Goal: Task Accomplishment & Management: Complete application form

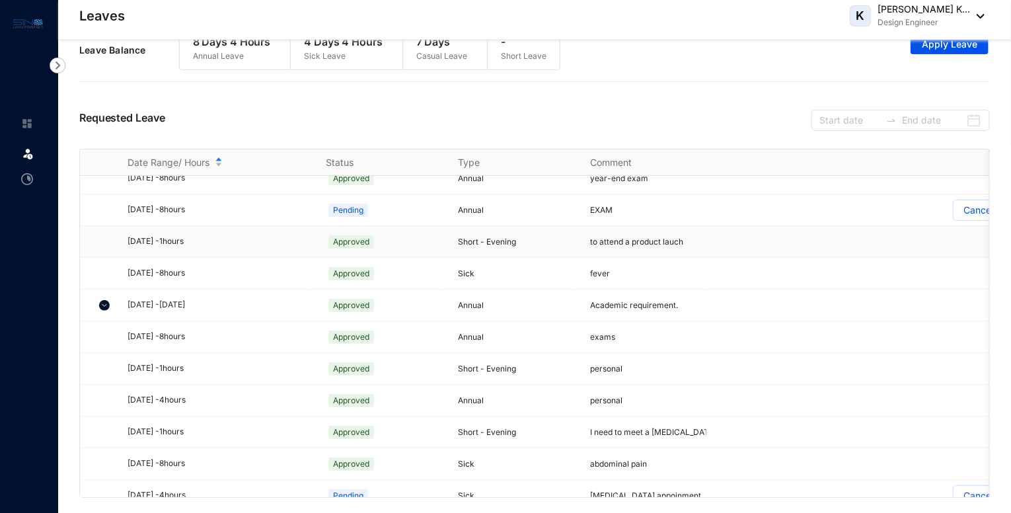
scroll to position [131, 0]
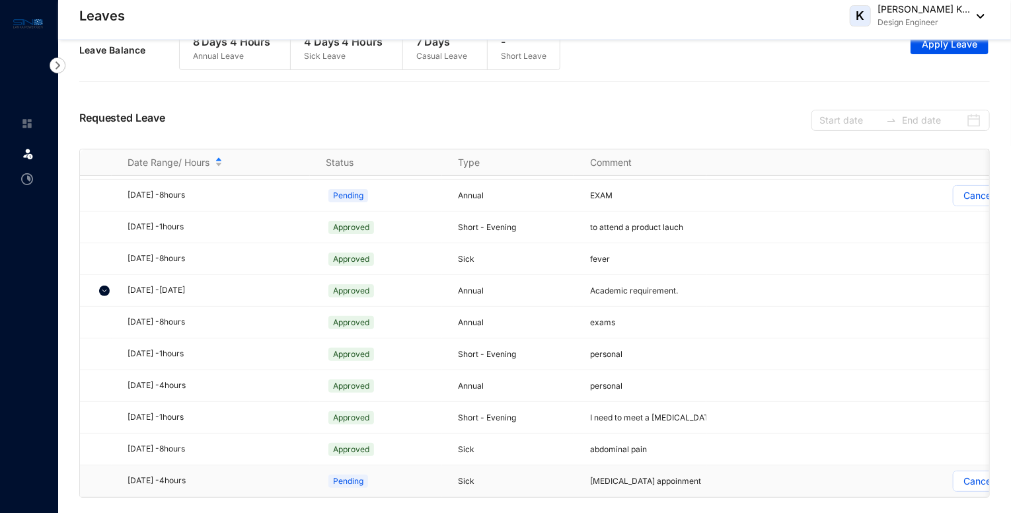
click at [970, 474] on p "Cancel" at bounding box center [978, 481] width 30 height 20
click at [953, 484] on input "Cancel" at bounding box center [953, 484] width 0 height 0
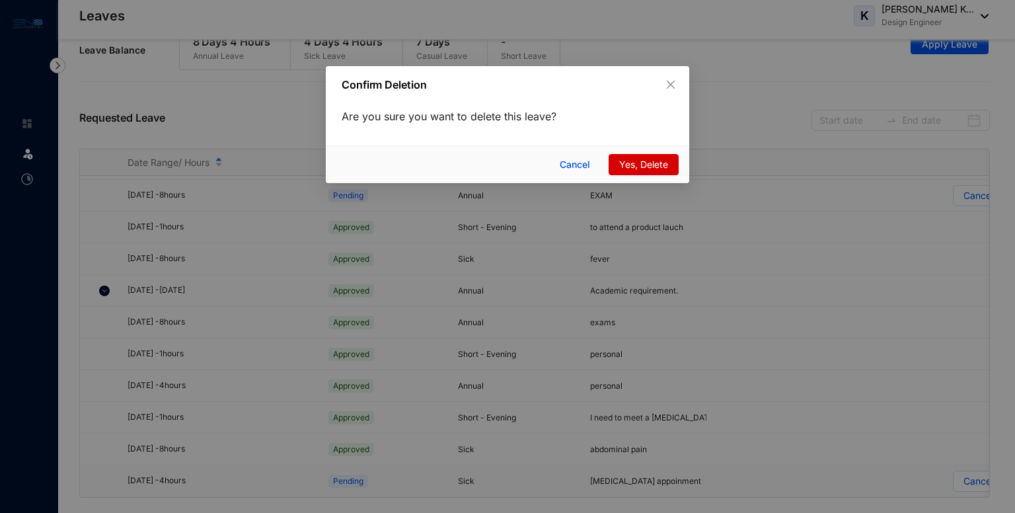
click at [624, 166] on span "Yes, Delete" at bounding box center [643, 164] width 49 height 15
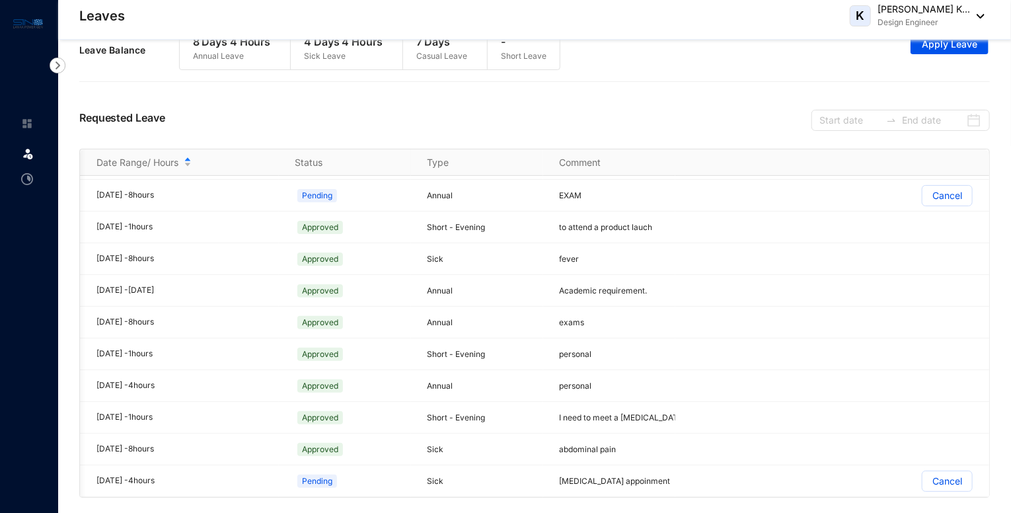
scroll to position [0, 51]
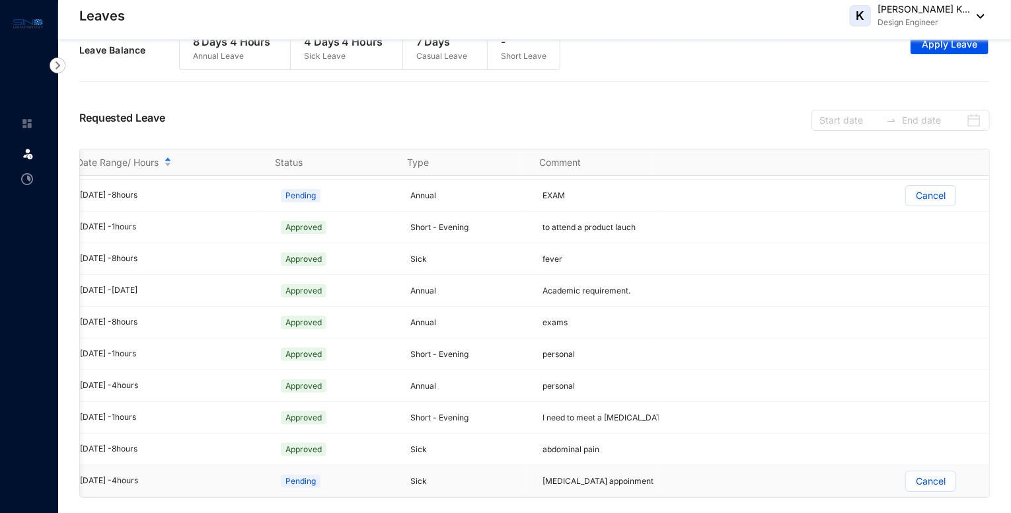
click at [923, 471] on p "Cancel" at bounding box center [931, 481] width 30 height 20
click at [906, 484] on input "Cancel" at bounding box center [906, 484] width 0 height 0
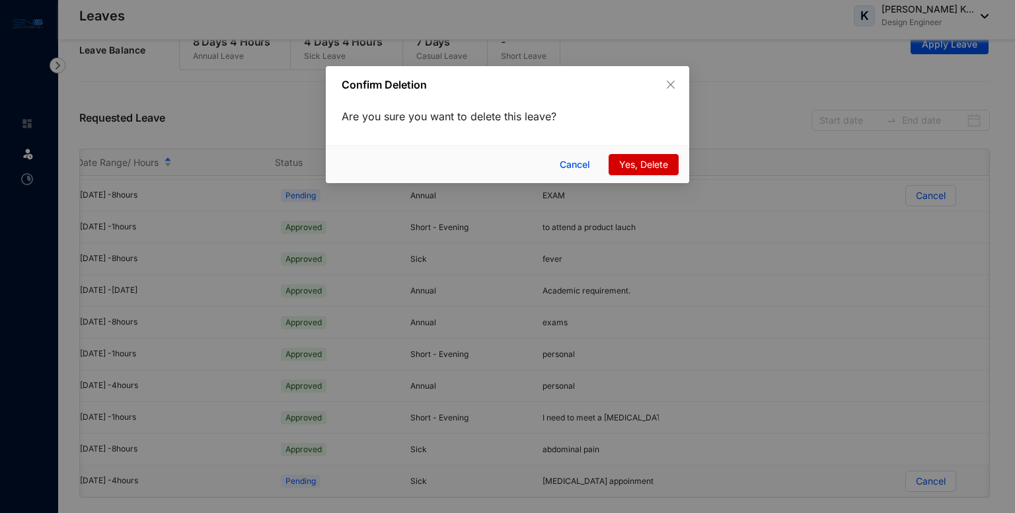
click at [637, 162] on span "Yes, Delete" at bounding box center [643, 164] width 49 height 15
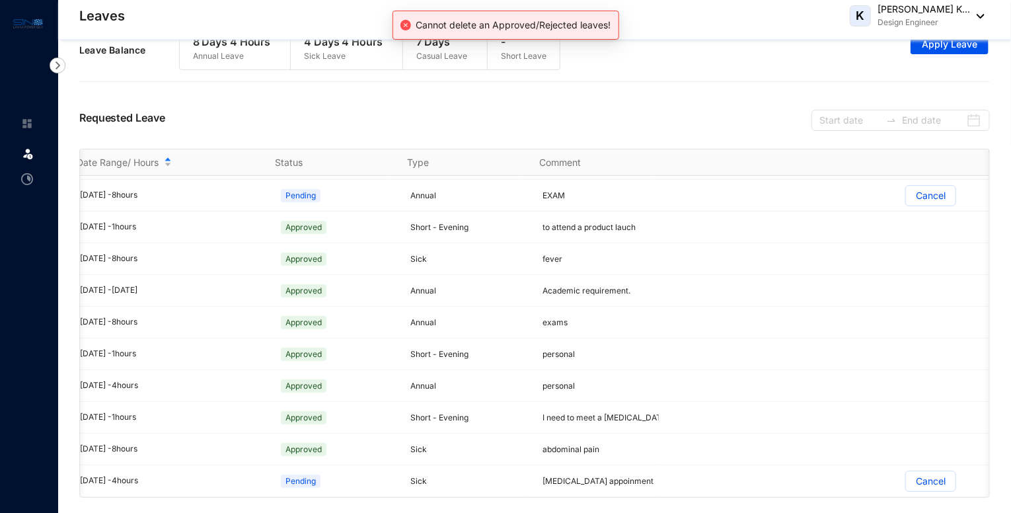
scroll to position [0, 0]
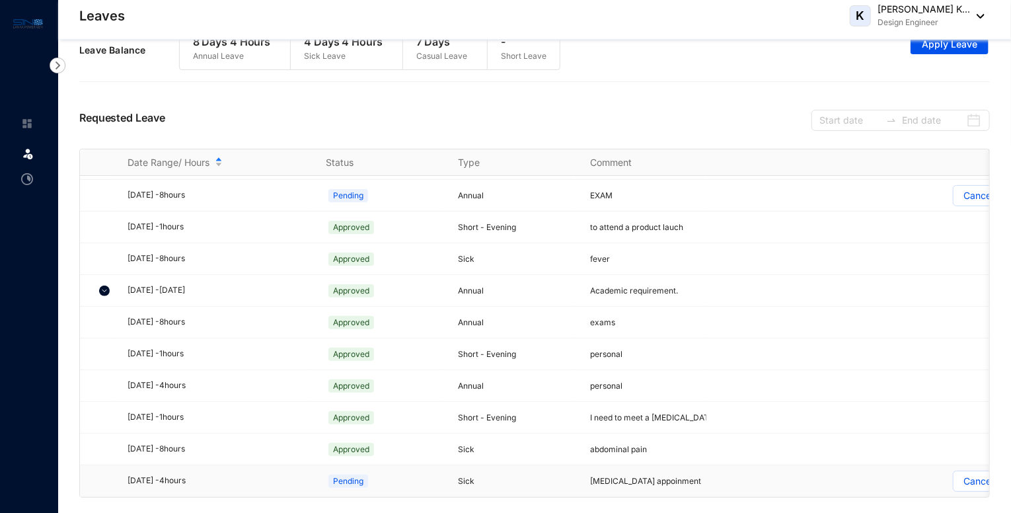
click at [170, 474] on div "[DATE] - 4 hours" at bounding box center [218, 480] width 182 height 13
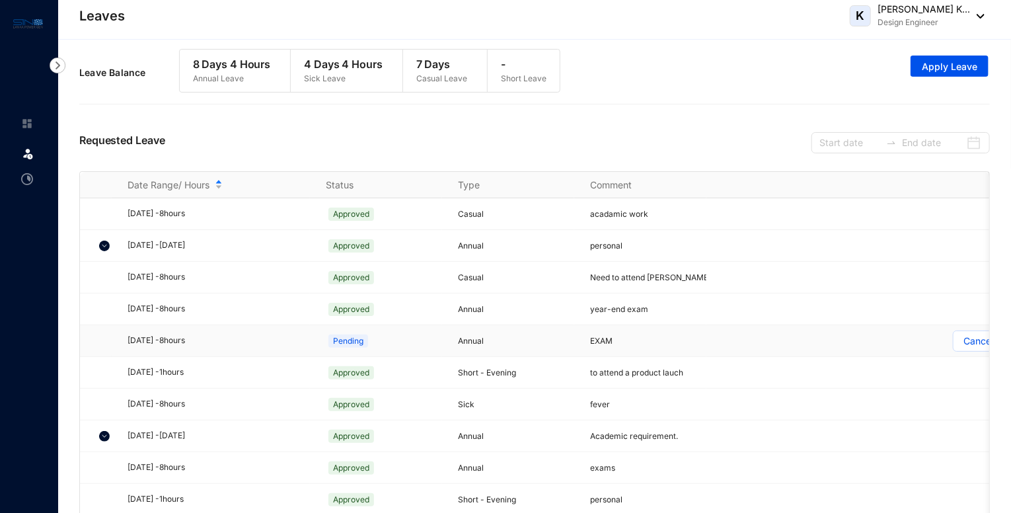
click at [964, 342] on p "Cancel" at bounding box center [978, 341] width 30 height 20
click at [953, 344] on input "Cancel" at bounding box center [953, 344] width 0 height 0
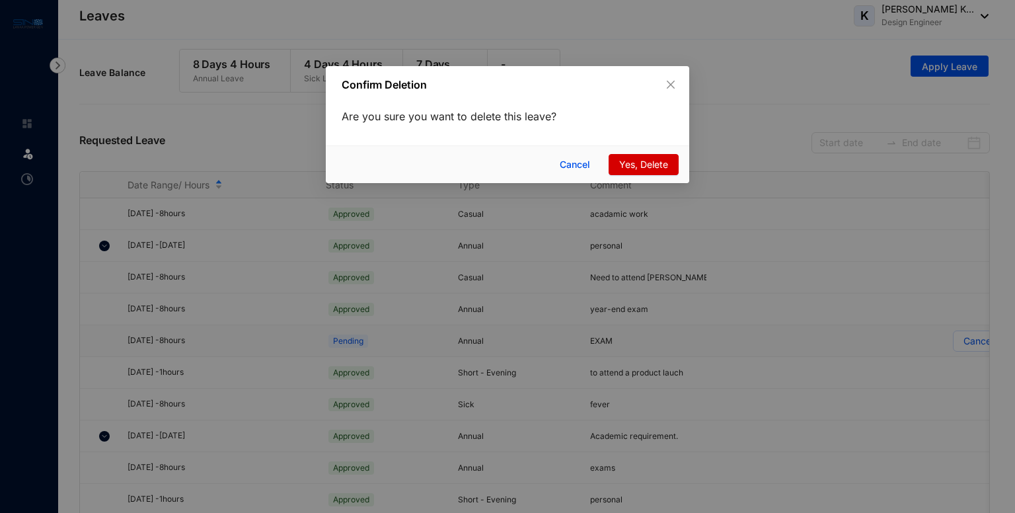
click at [630, 158] on span "Yes, Delete" at bounding box center [643, 164] width 49 height 15
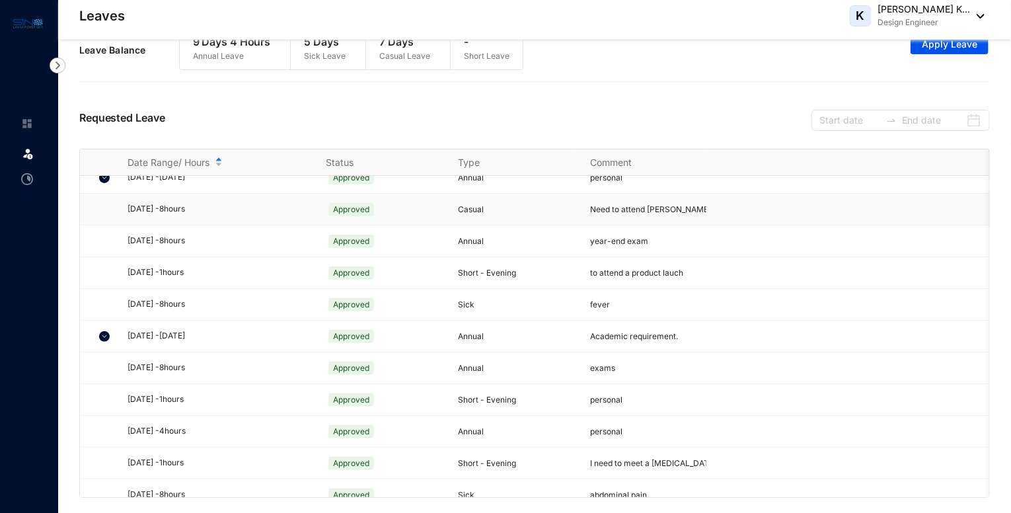
scroll to position [99, 0]
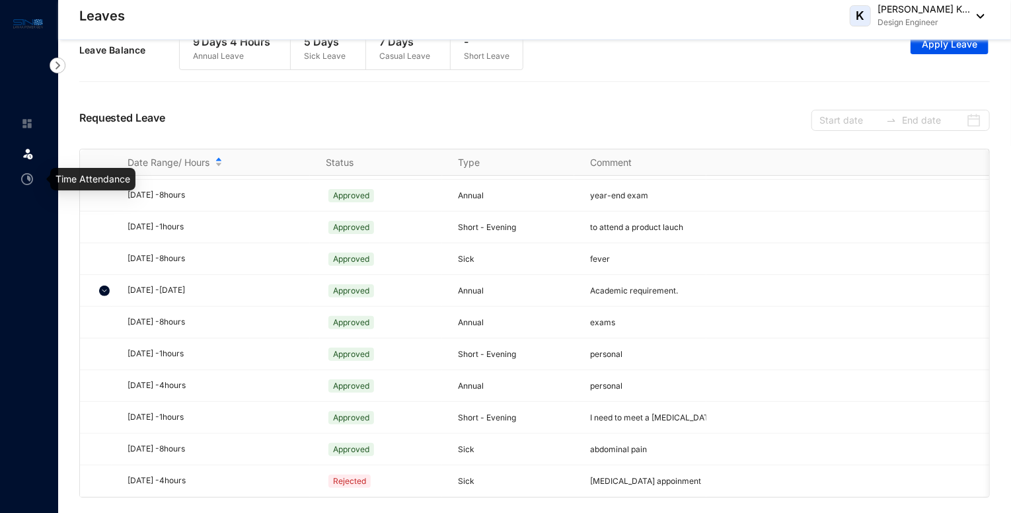
click at [26, 151] on icon at bounding box center [28, 151] width 7 height 0
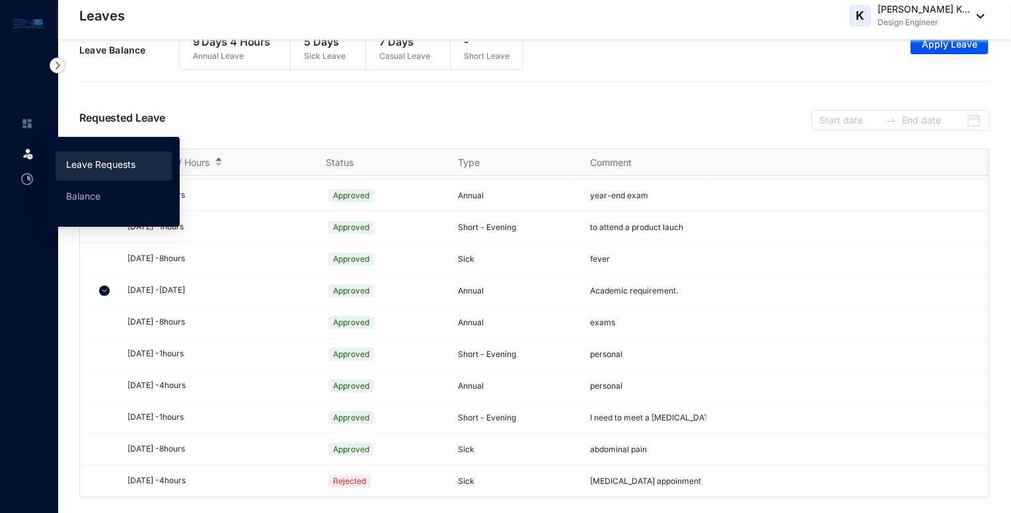
click at [135, 170] on link "Leave Requests" at bounding box center [100, 164] width 69 height 11
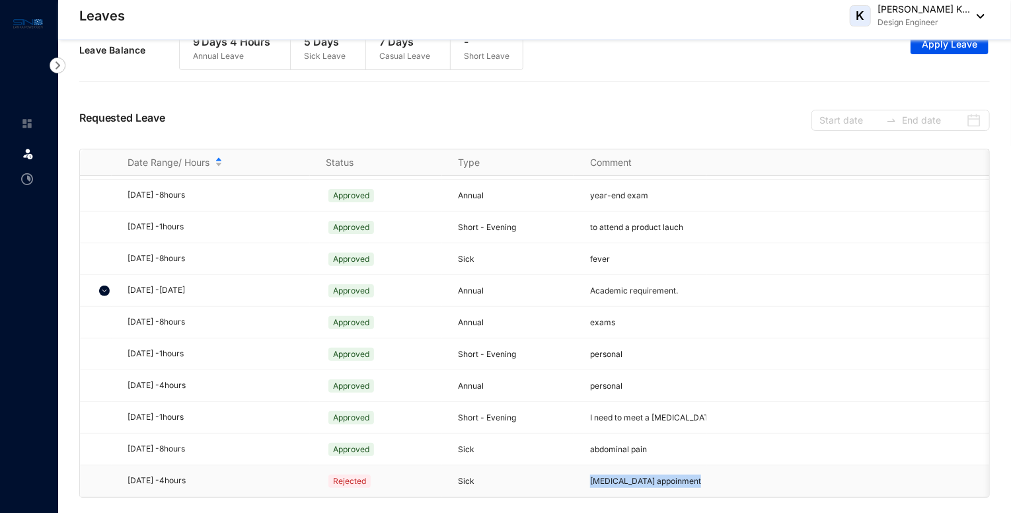
drag, startPoint x: 589, startPoint y: 470, endPoint x: 718, endPoint y: 463, distance: 129.0
click at [709, 469] on tr "[DATE] - 4 hours Rejected Sick [MEDICAL_DATA] appoinment" at bounding box center [558, 481] width 957 height 32
copy span "[MEDICAL_DATA] appoinment"
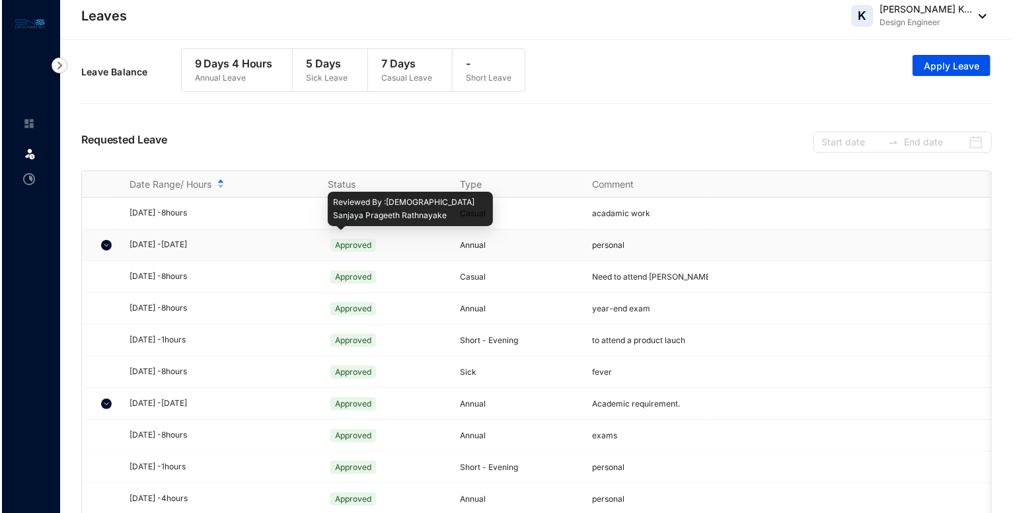
scroll to position [0, 0]
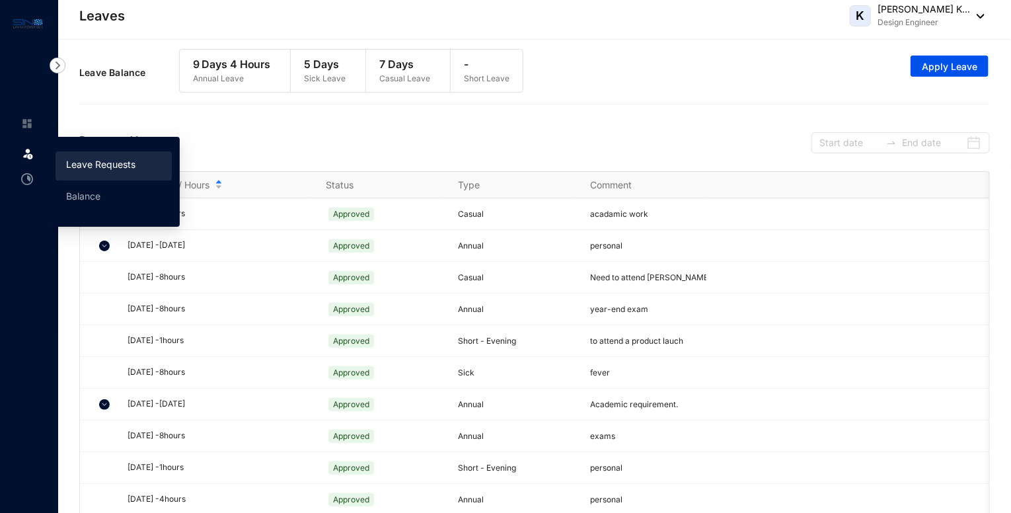
click at [26, 163] on span at bounding box center [27, 152] width 13 height 26
click at [106, 170] on link "Leave Requests" at bounding box center [100, 164] width 69 height 11
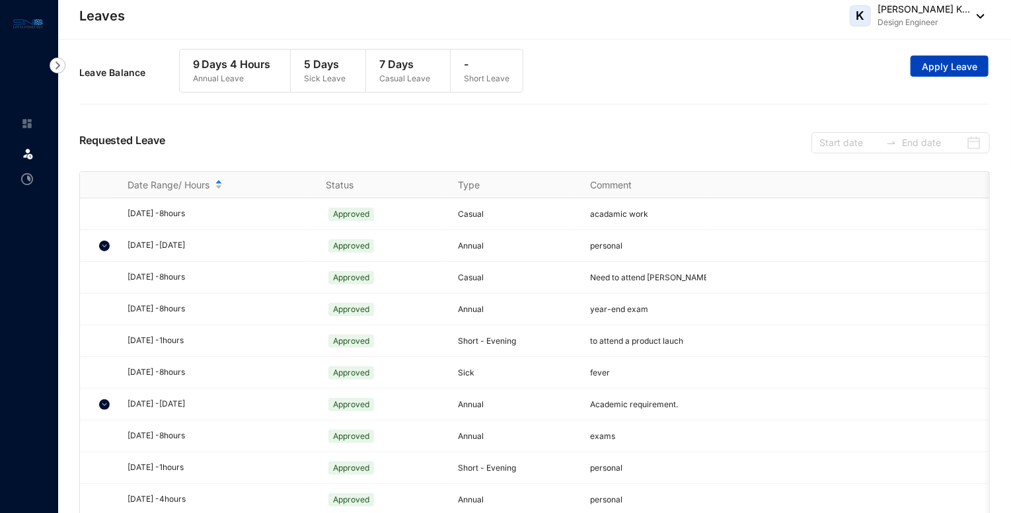
click at [974, 71] on span "Apply Leave" at bounding box center [949, 66] width 55 height 13
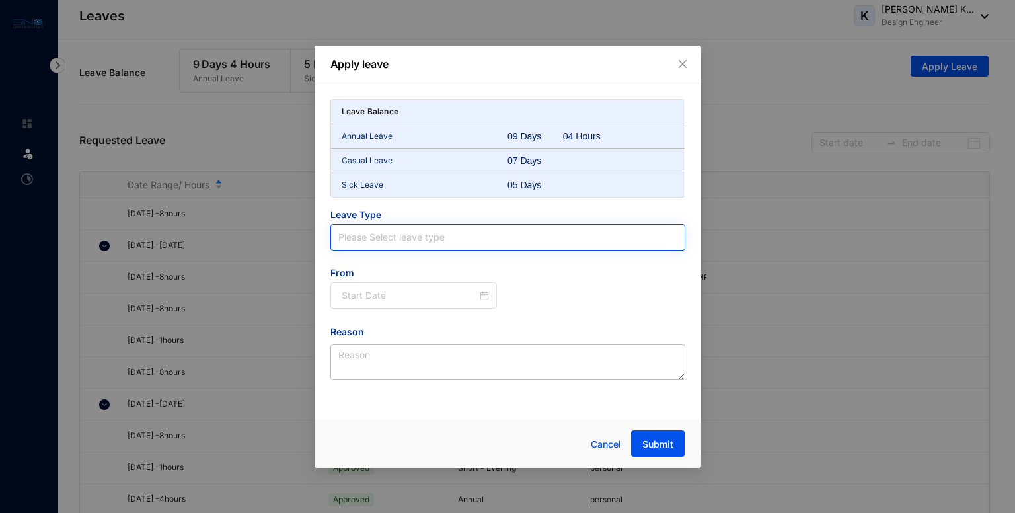
click at [473, 241] on input "search" at bounding box center [507, 237] width 339 height 25
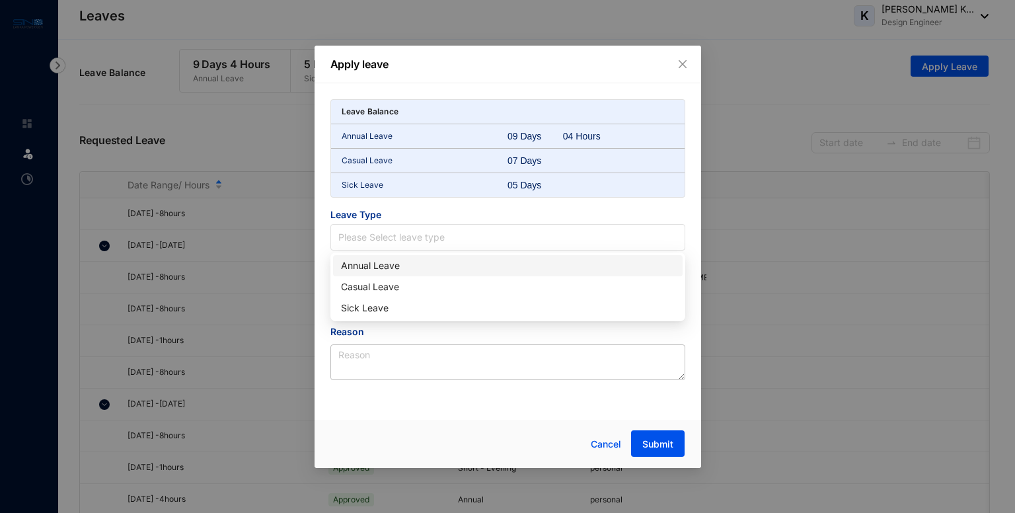
click at [429, 268] on div "Annual Leave" at bounding box center [508, 265] width 334 height 15
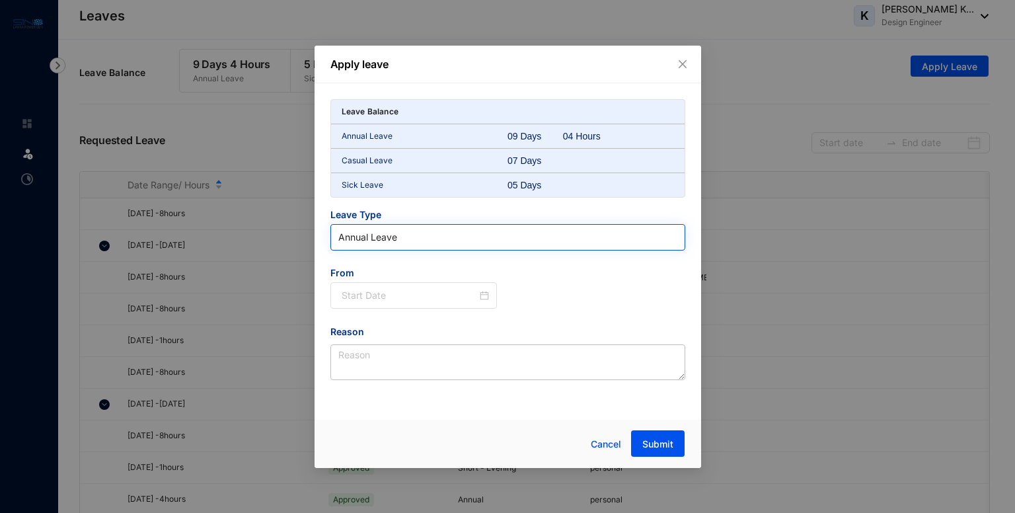
click at [436, 232] on span "Annual Leave" at bounding box center [507, 237] width 339 height 20
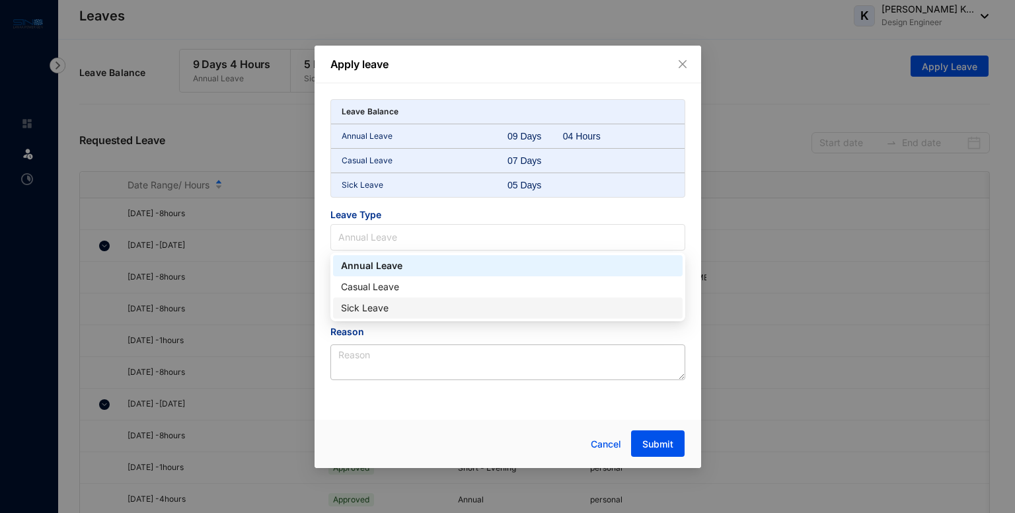
click at [407, 312] on div "Sick Leave" at bounding box center [508, 308] width 334 height 15
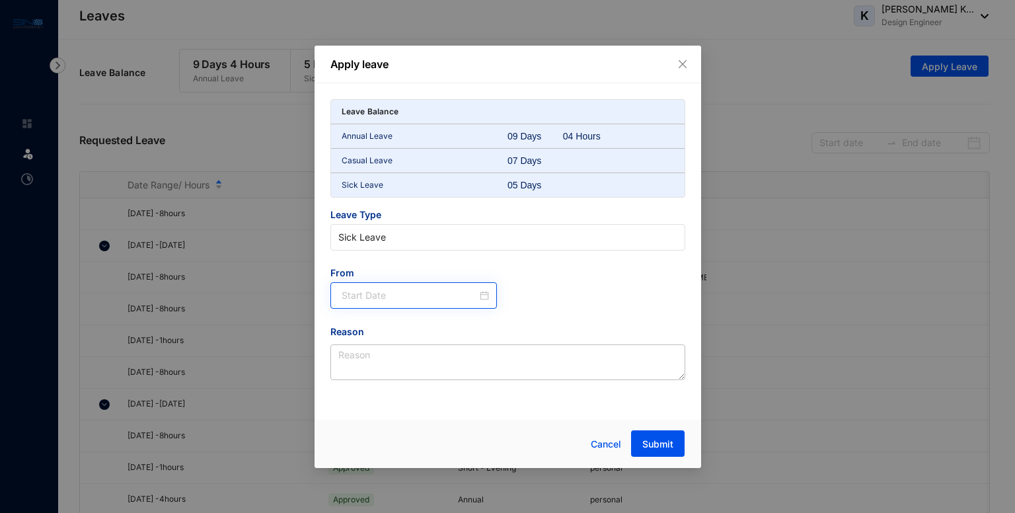
click at [495, 294] on div at bounding box center [413, 295] width 167 height 26
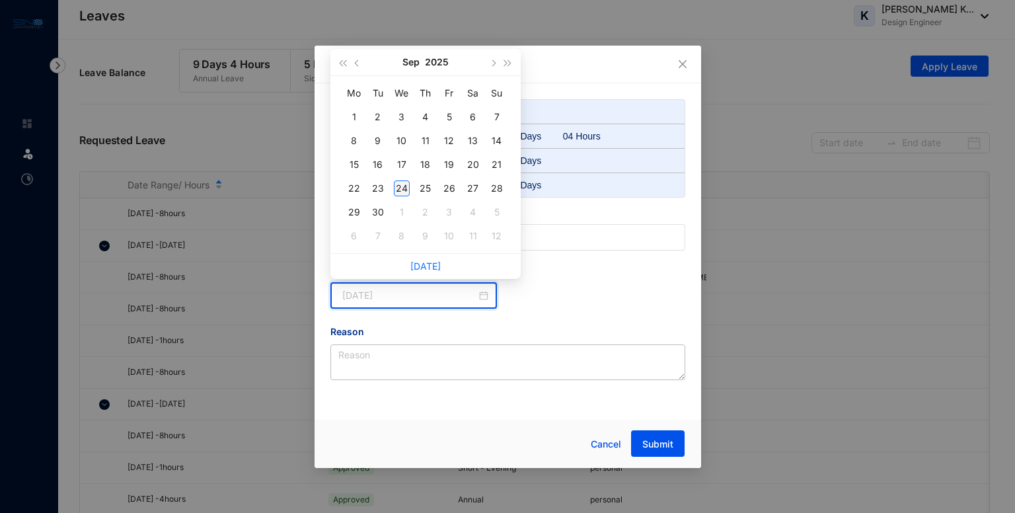
click at [408, 188] on div "24" at bounding box center [402, 188] width 16 height 16
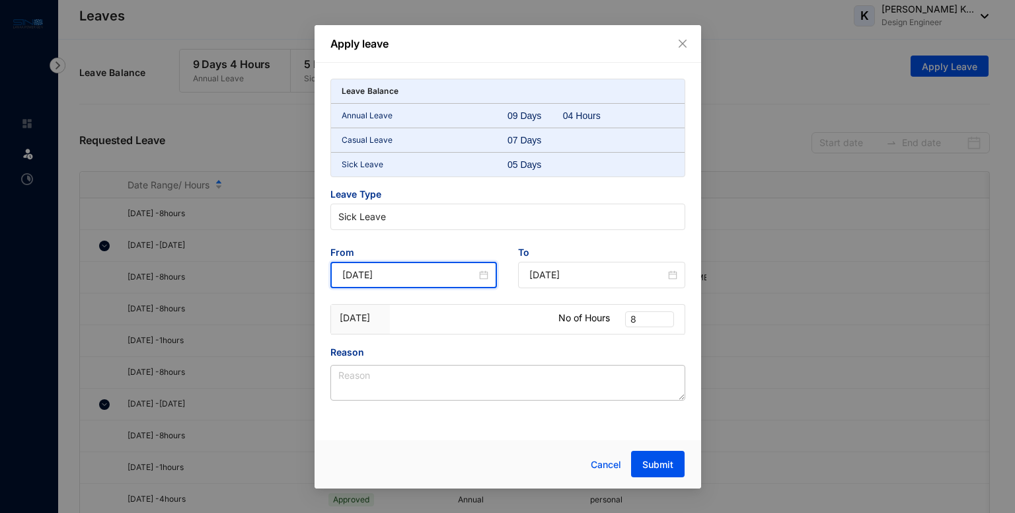
type input "[DATE]"
click at [653, 323] on span "8" at bounding box center [649, 319] width 38 height 15
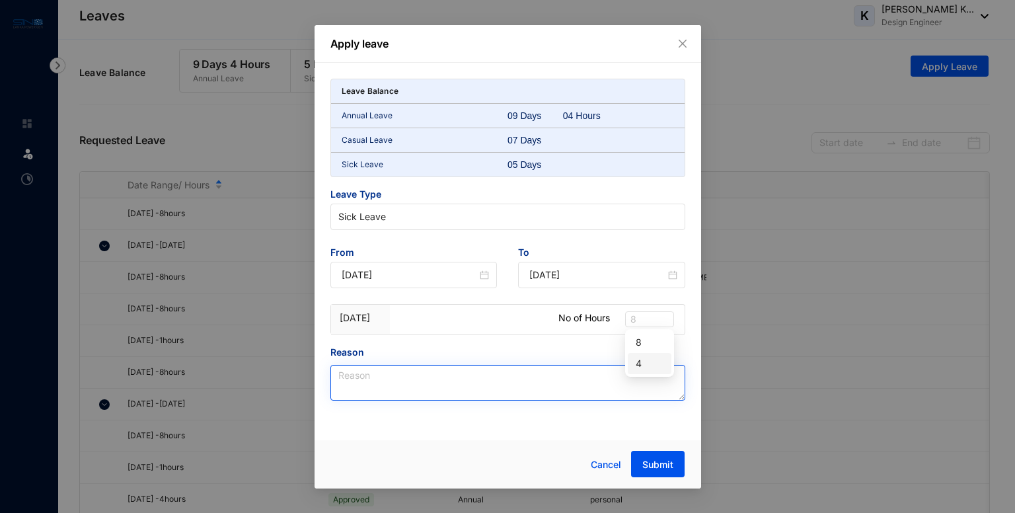
click at [640, 368] on div "4" at bounding box center [649, 363] width 28 height 15
click at [508, 394] on textarea "Reason" at bounding box center [507, 383] width 355 height 36
paste textarea "[MEDICAL_DATA] appoinment"
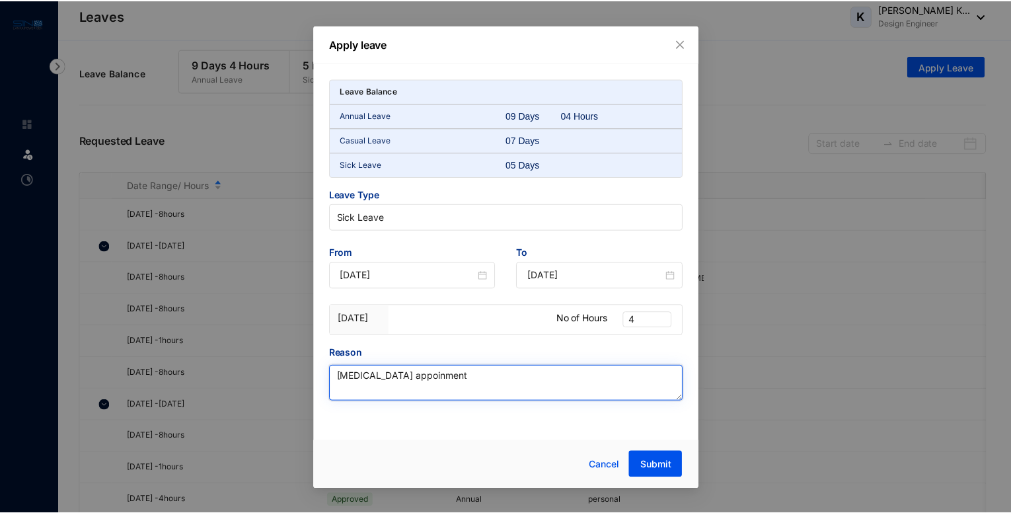
scroll to position [10, 0]
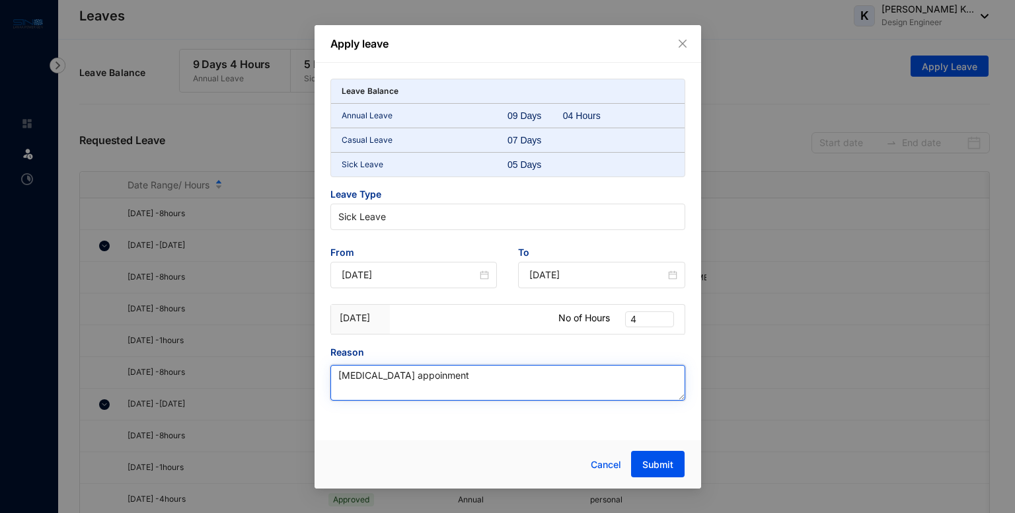
click at [0, 0] on div "appointment" at bounding box center [0, 0] width 0 height 0
type textarea "[MEDICAL_DATA] appointment"
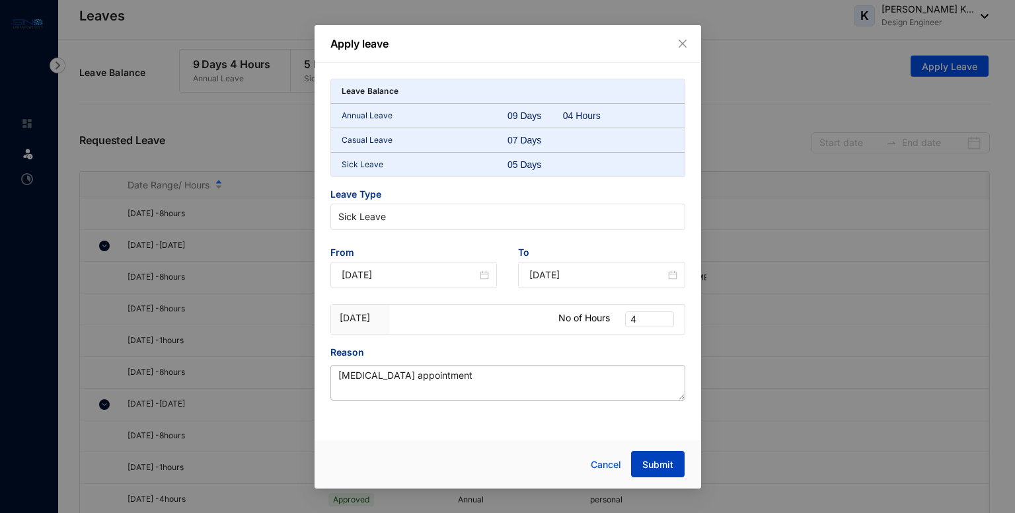
click at [671, 466] on span "Submit" at bounding box center [657, 464] width 31 height 13
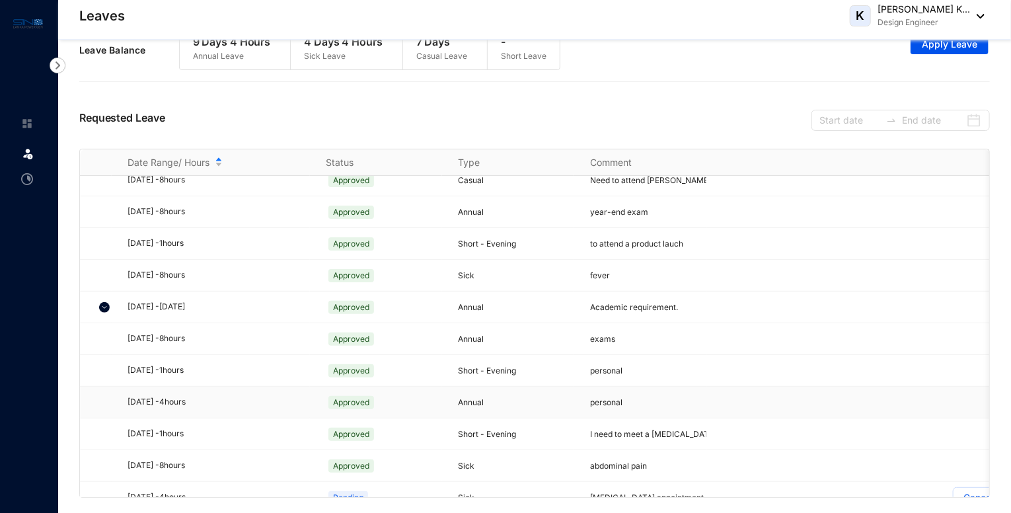
scroll to position [0, 0]
